Goal: Transaction & Acquisition: Subscribe to service/newsletter

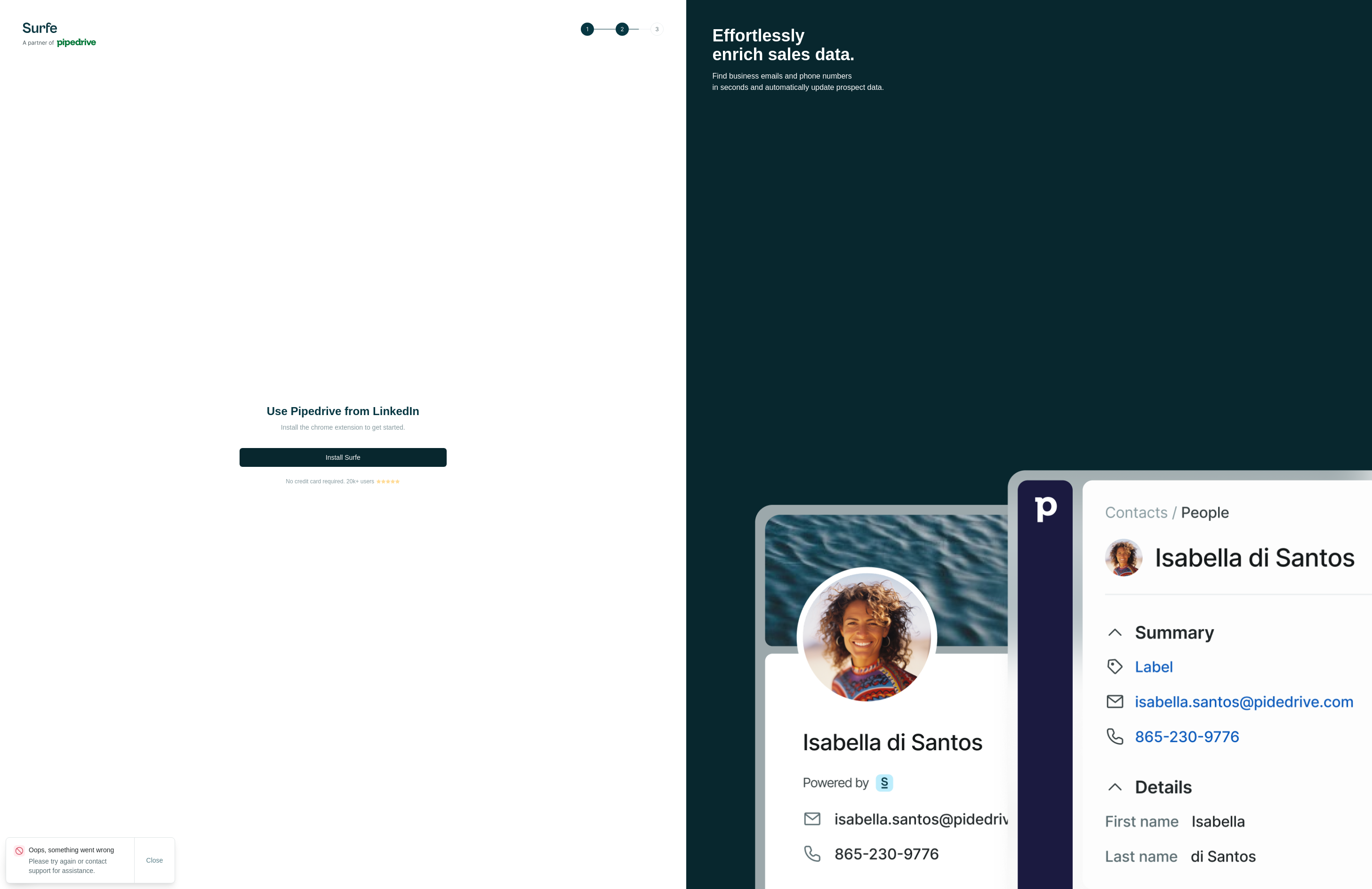
click at [334, 458] on span "Install Surfe" at bounding box center [343, 457] width 35 height 9
